Goal: Use online tool/utility: Utilize a website feature to perform a specific function

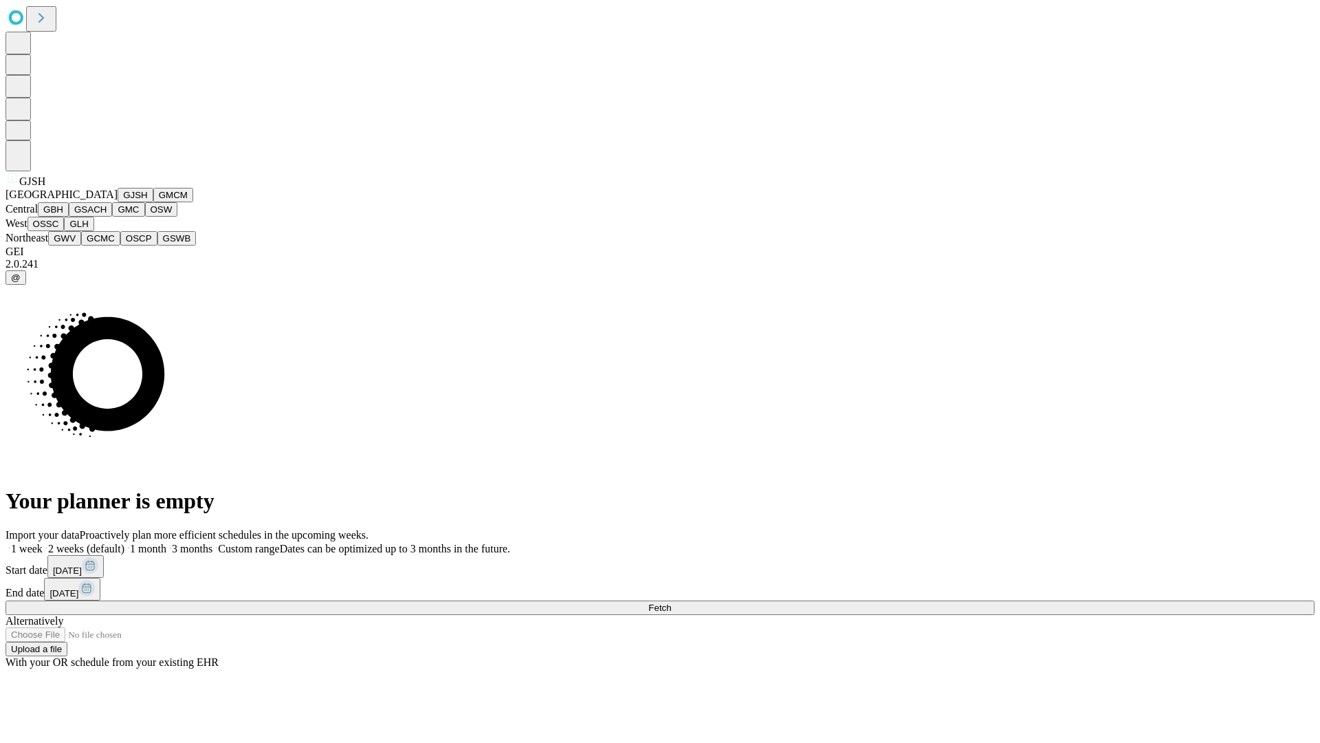
click at [118, 202] on button "GJSH" at bounding box center [136, 195] width 36 height 14
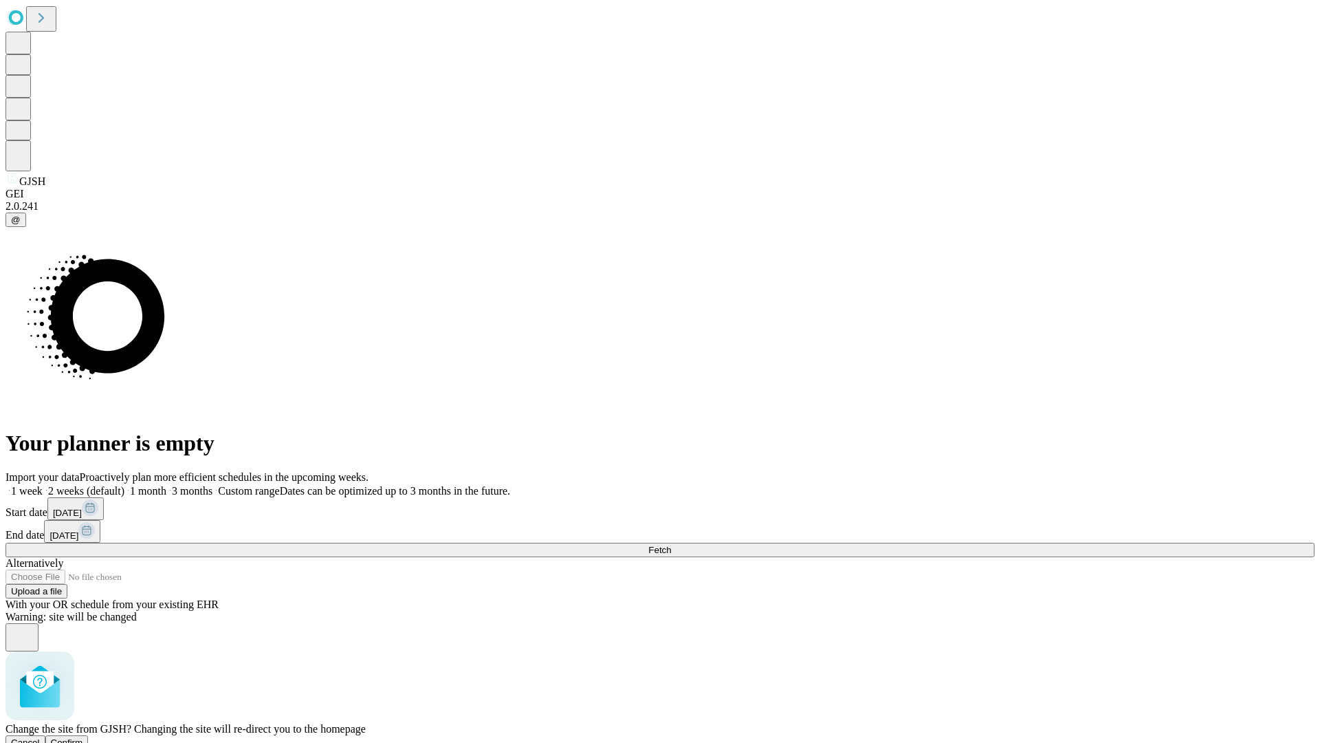
click at [83, 737] on span "Confirm" at bounding box center [67, 742] width 32 height 10
click at [43, 485] on label "1 week" at bounding box center [24, 491] width 37 height 12
click at [671, 545] on span "Fetch" at bounding box center [660, 550] width 23 height 10
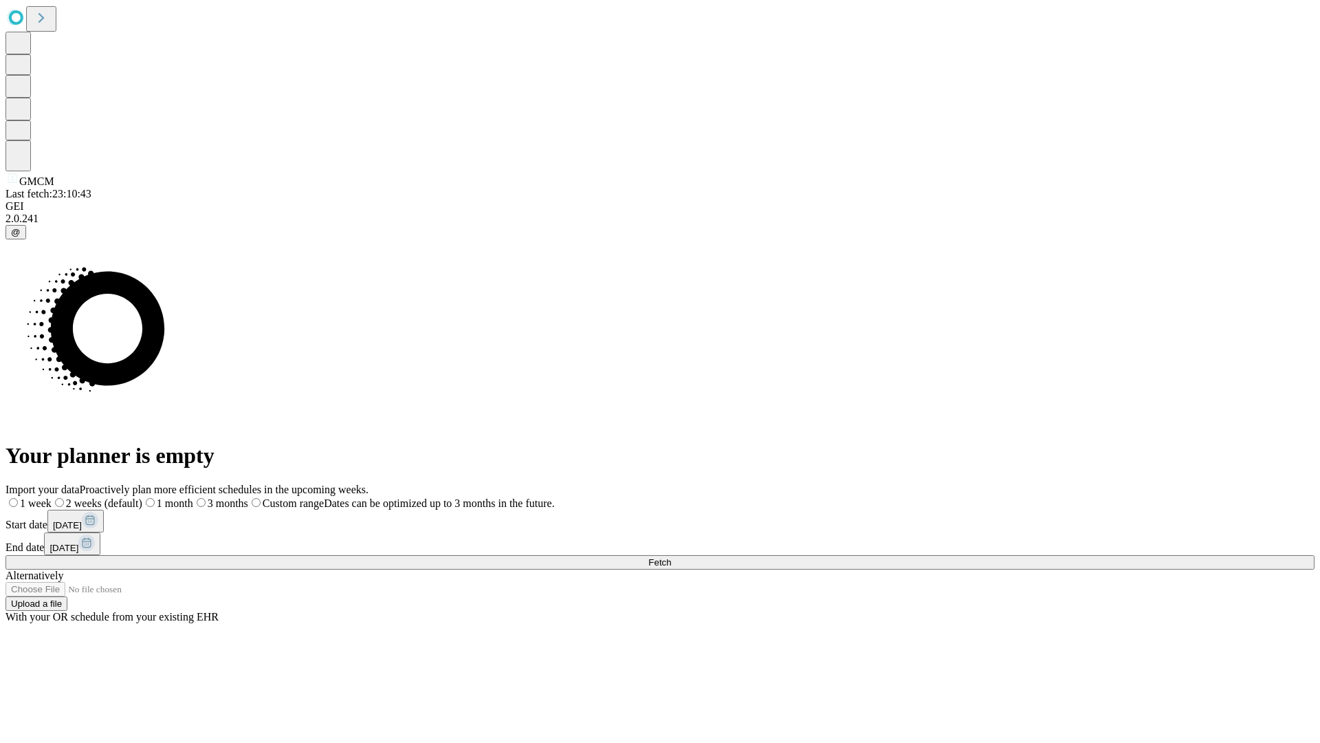
click at [52, 497] on label "1 week" at bounding box center [29, 503] width 46 height 12
click at [671, 557] on span "Fetch" at bounding box center [660, 562] width 23 height 10
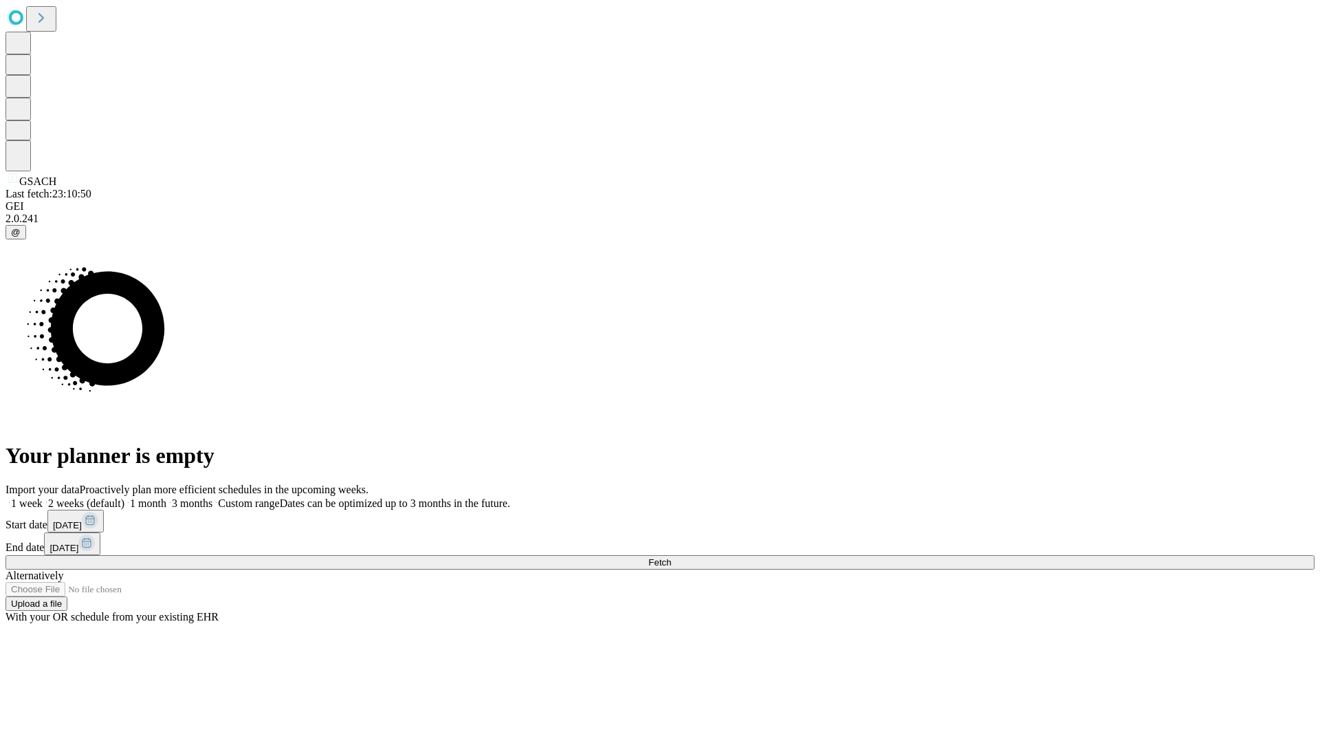
click at [671, 557] on span "Fetch" at bounding box center [660, 562] width 23 height 10
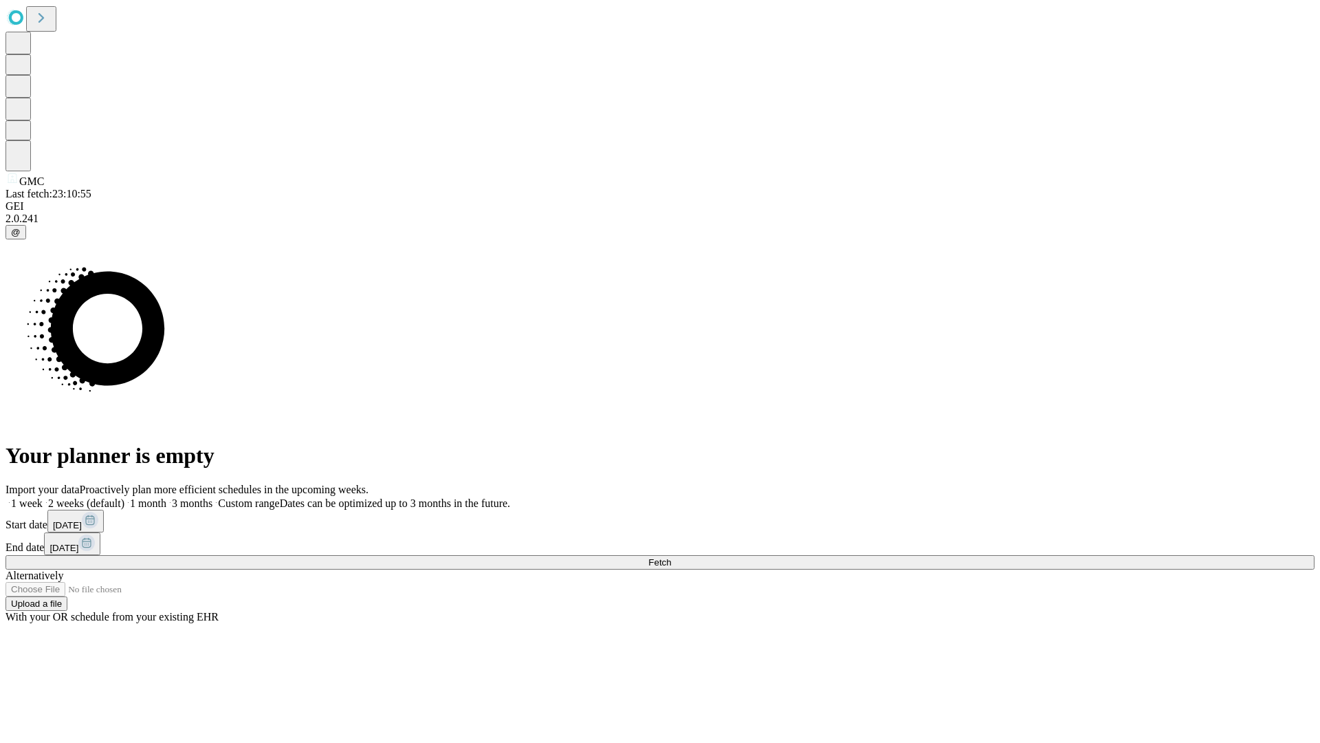
click at [43, 497] on label "1 week" at bounding box center [24, 503] width 37 height 12
click at [671, 557] on span "Fetch" at bounding box center [660, 562] width 23 height 10
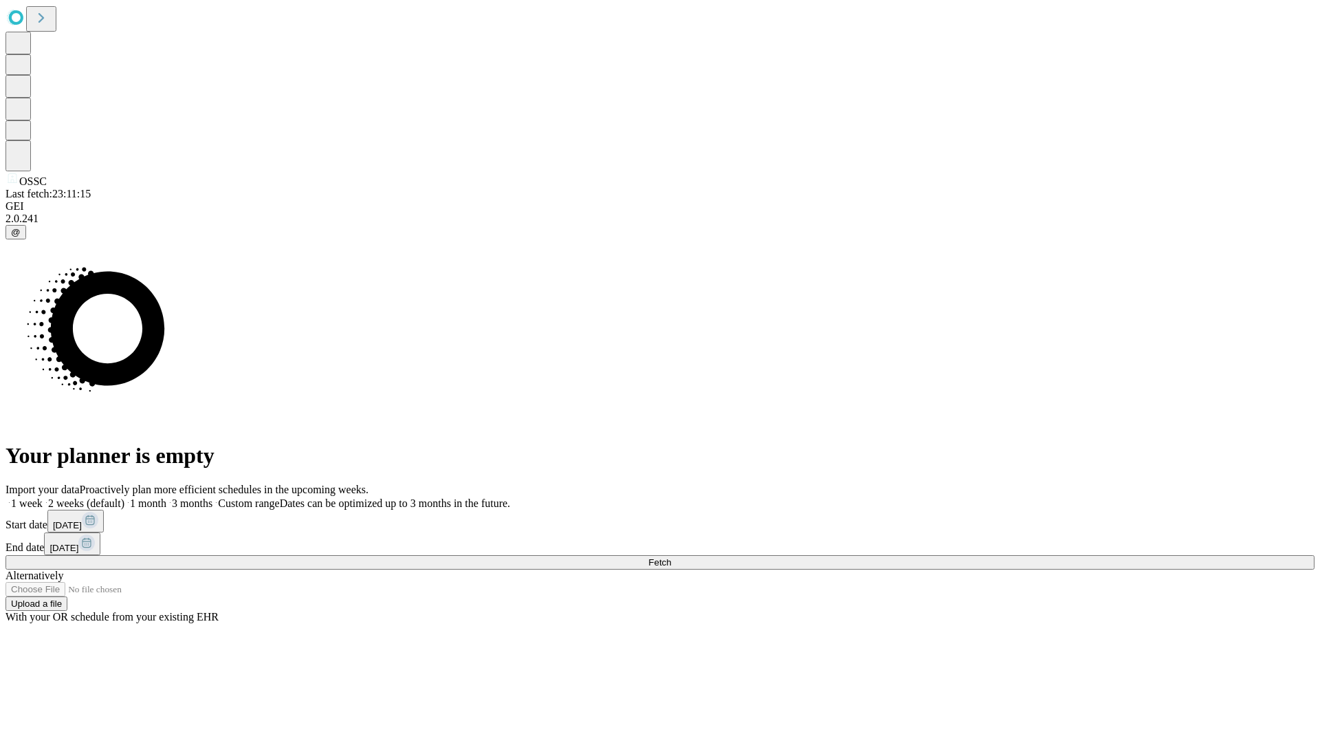
click at [671, 557] on span "Fetch" at bounding box center [660, 562] width 23 height 10
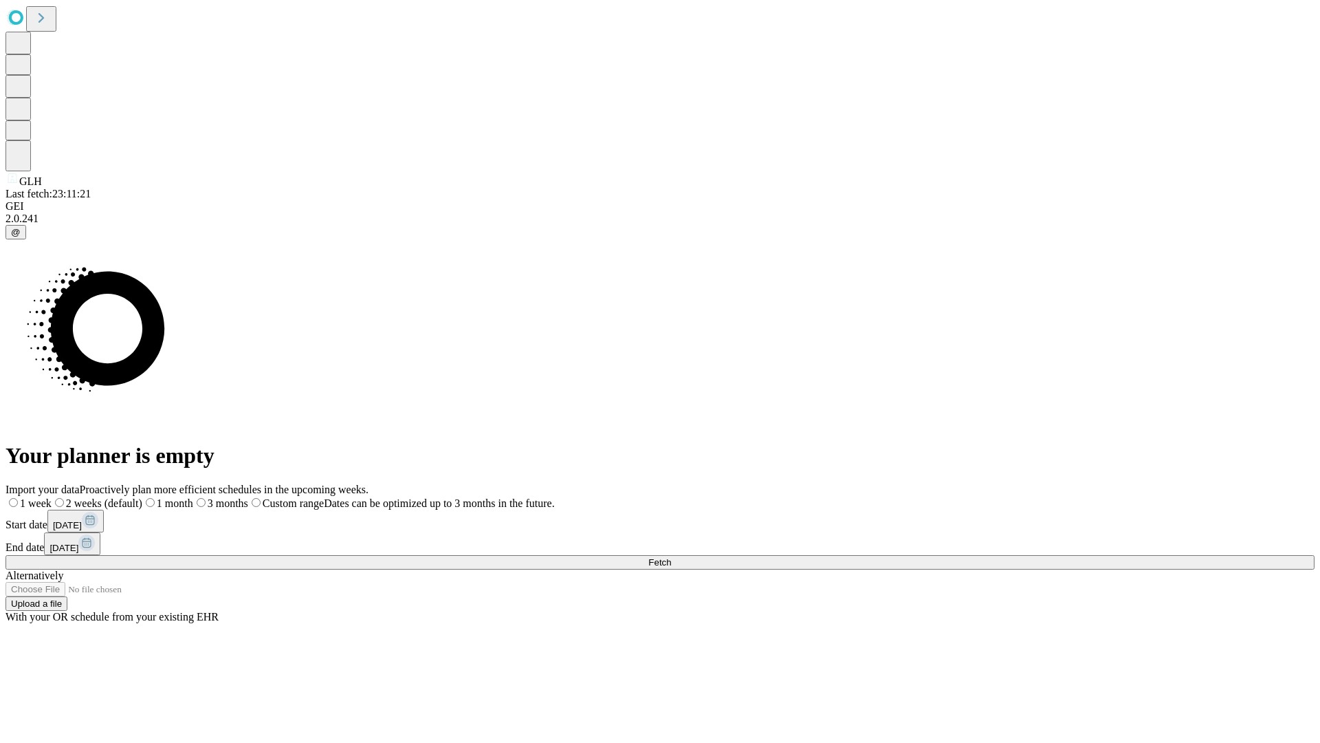
click at [52, 497] on label "1 week" at bounding box center [29, 503] width 46 height 12
click at [671, 557] on span "Fetch" at bounding box center [660, 562] width 23 height 10
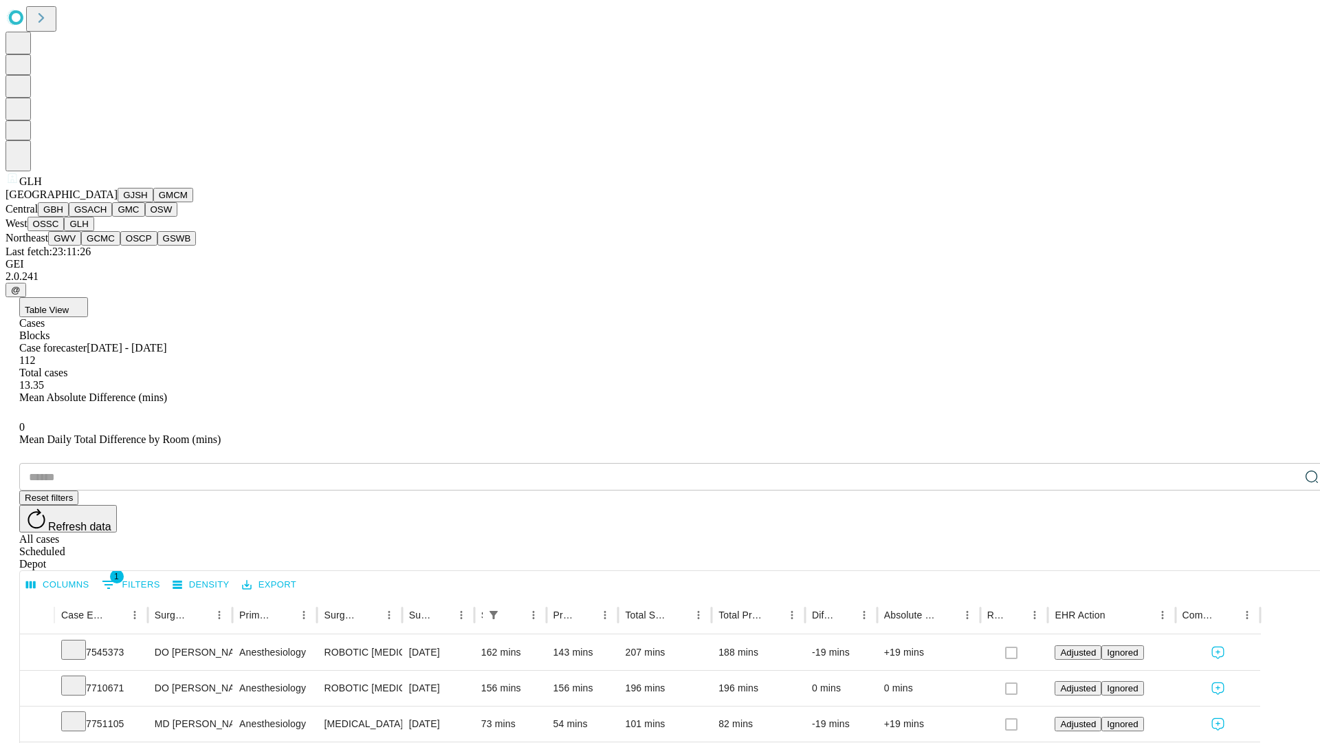
click at [81, 246] on button "GWV" at bounding box center [64, 238] width 33 height 14
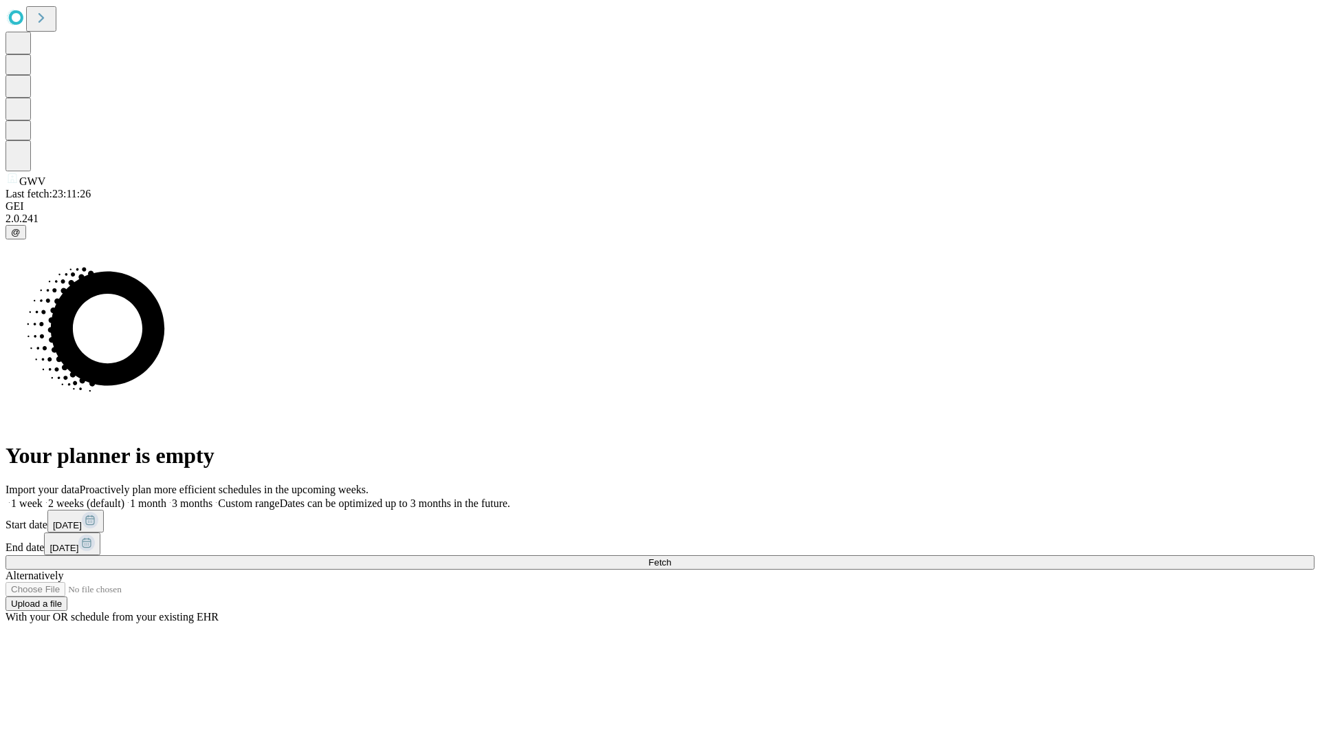
click at [43, 497] on label "1 week" at bounding box center [24, 503] width 37 height 12
click at [671, 557] on span "Fetch" at bounding box center [660, 562] width 23 height 10
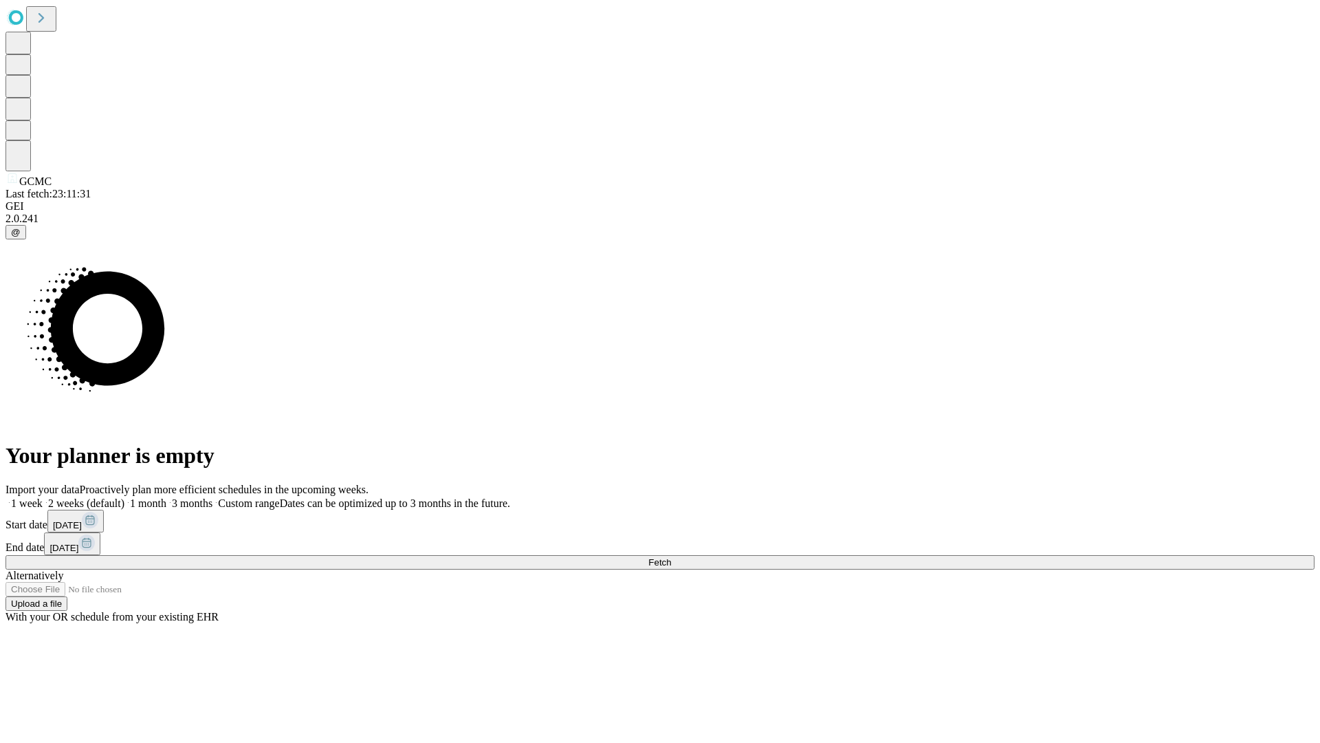
click at [43, 497] on label "1 week" at bounding box center [24, 503] width 37 height 12
click at [671, 557] on span "Fetch" at bounding box center [660, 562] width 23 height 10
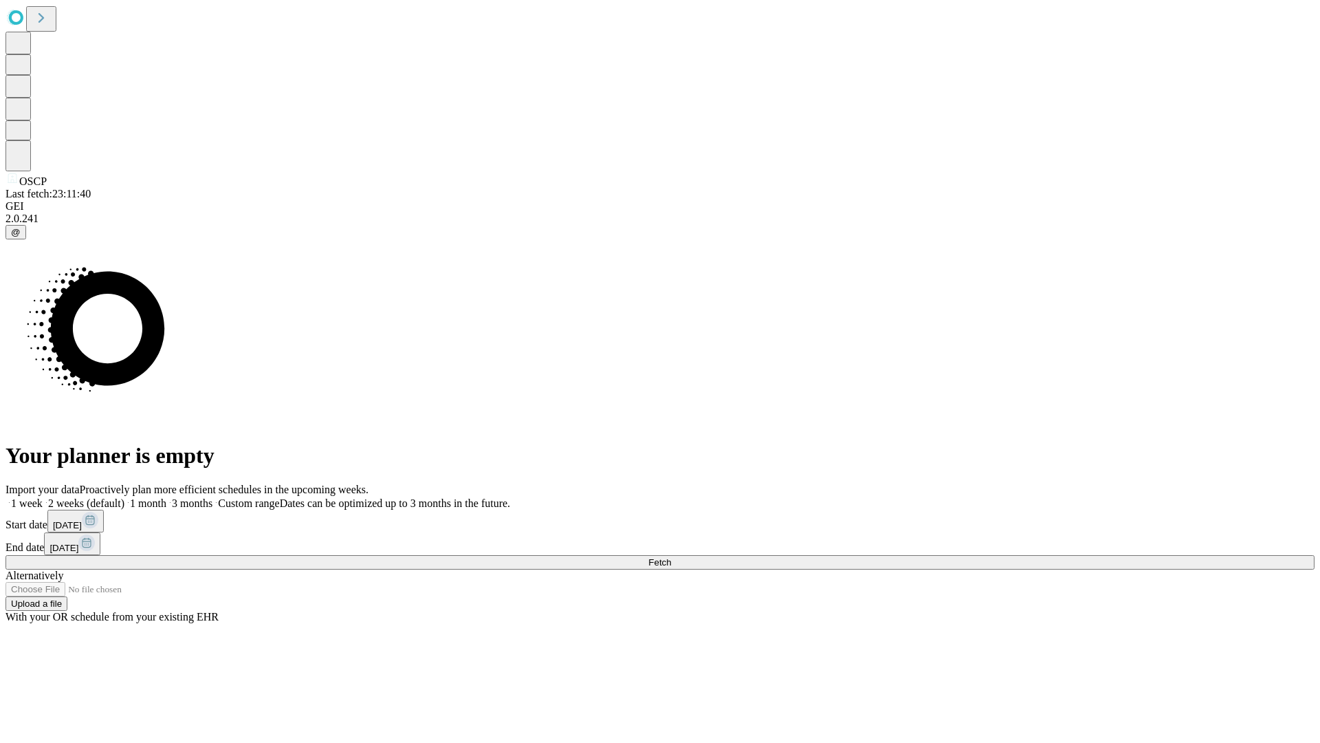
click at [43, 497] on label "1 week" at bounding box center [24, 503] width 37 height 12
click at [671, 557] on span "Fetch" at bounding box center [660, 562] width 23 height 10
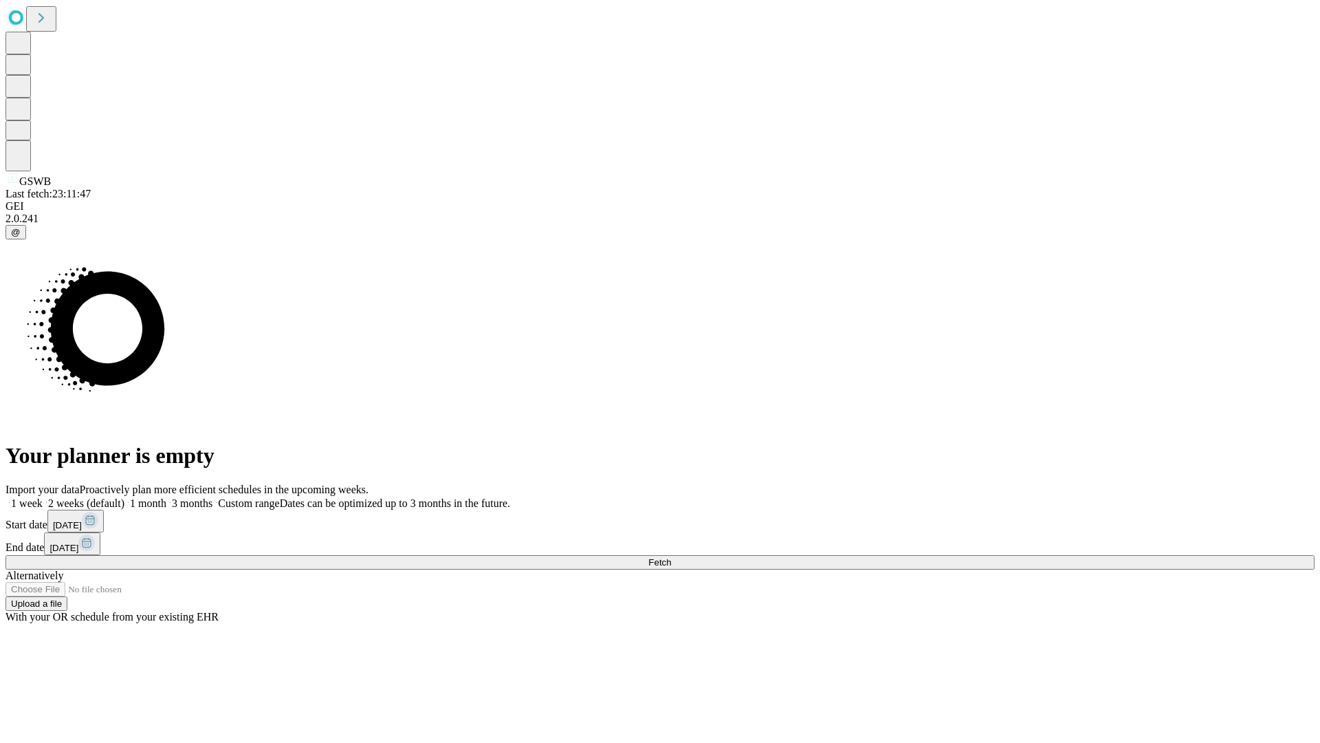
click at [43, 497] on label "1 week" at bounding box center [24, 503] width 37 height 12
click at [671, 557] on span "Fetch" at bounding box center [660, 562] width 23 height 10
